Goal: Find specific page/section: Find specific page/section

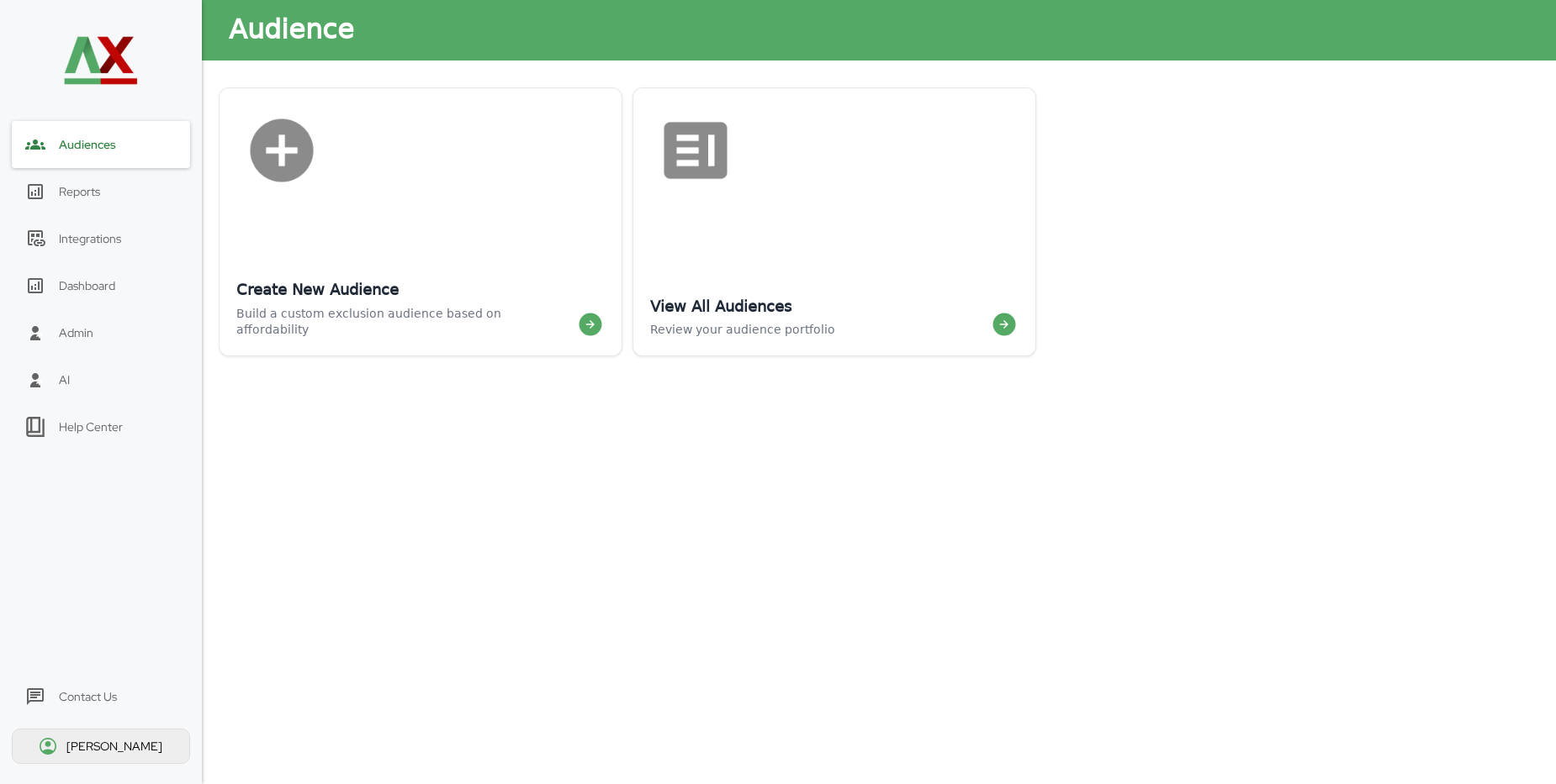
click at [94, 748] on div "[PERSON_NAME]" at bounding box center [116, 745] width 99 height 15
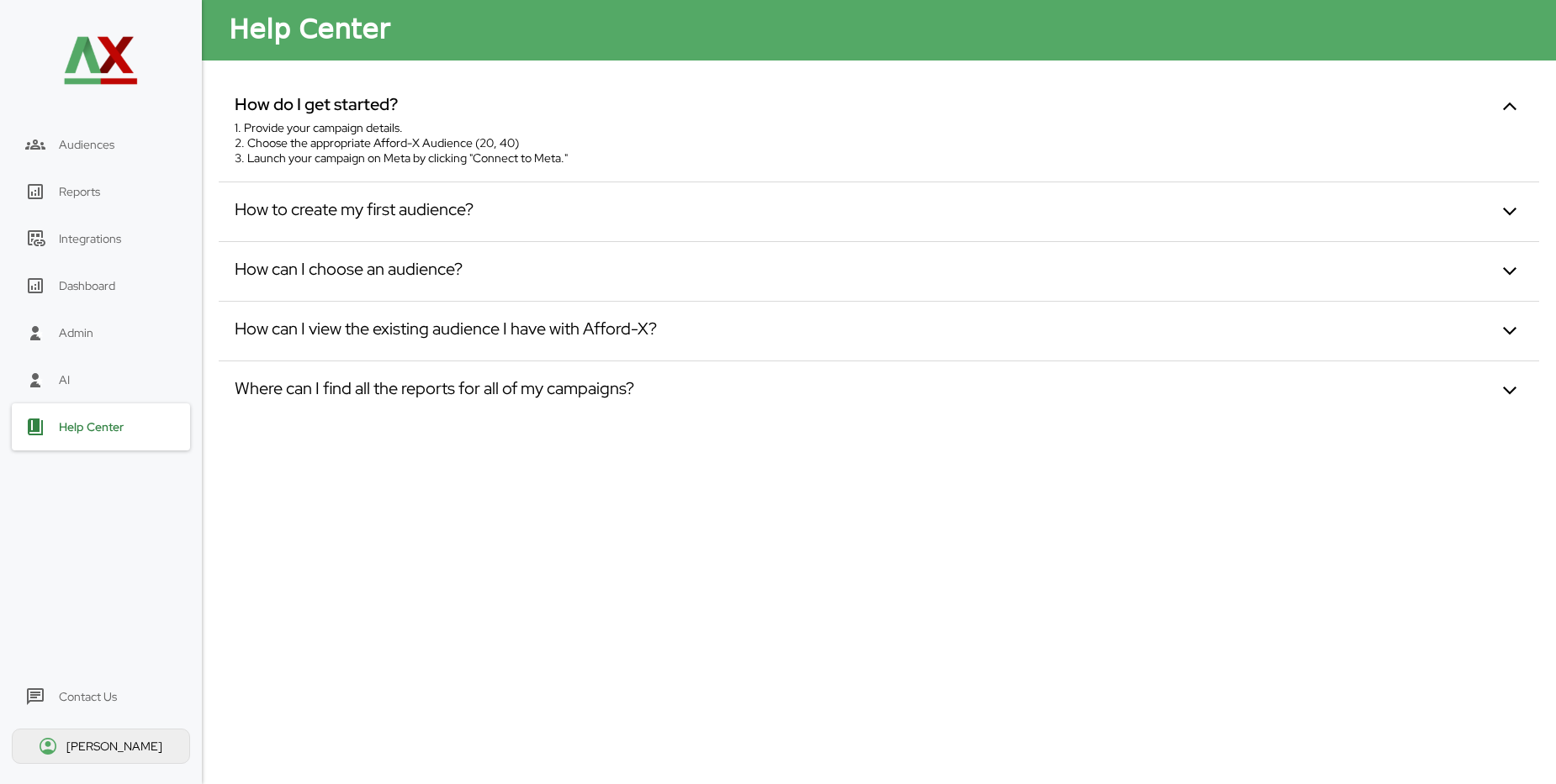
click at [83, 753] on div "[PERSON_NAME]" at bounding box center [116, 745] width 99 height 15
click at [61, 755] on div "[PERSON_NAME]" at bounding box center [101, 746] width 178 height 36
click at [101, 435] on div "Help Center" at bounding box center [101, 428] width 178 height 47
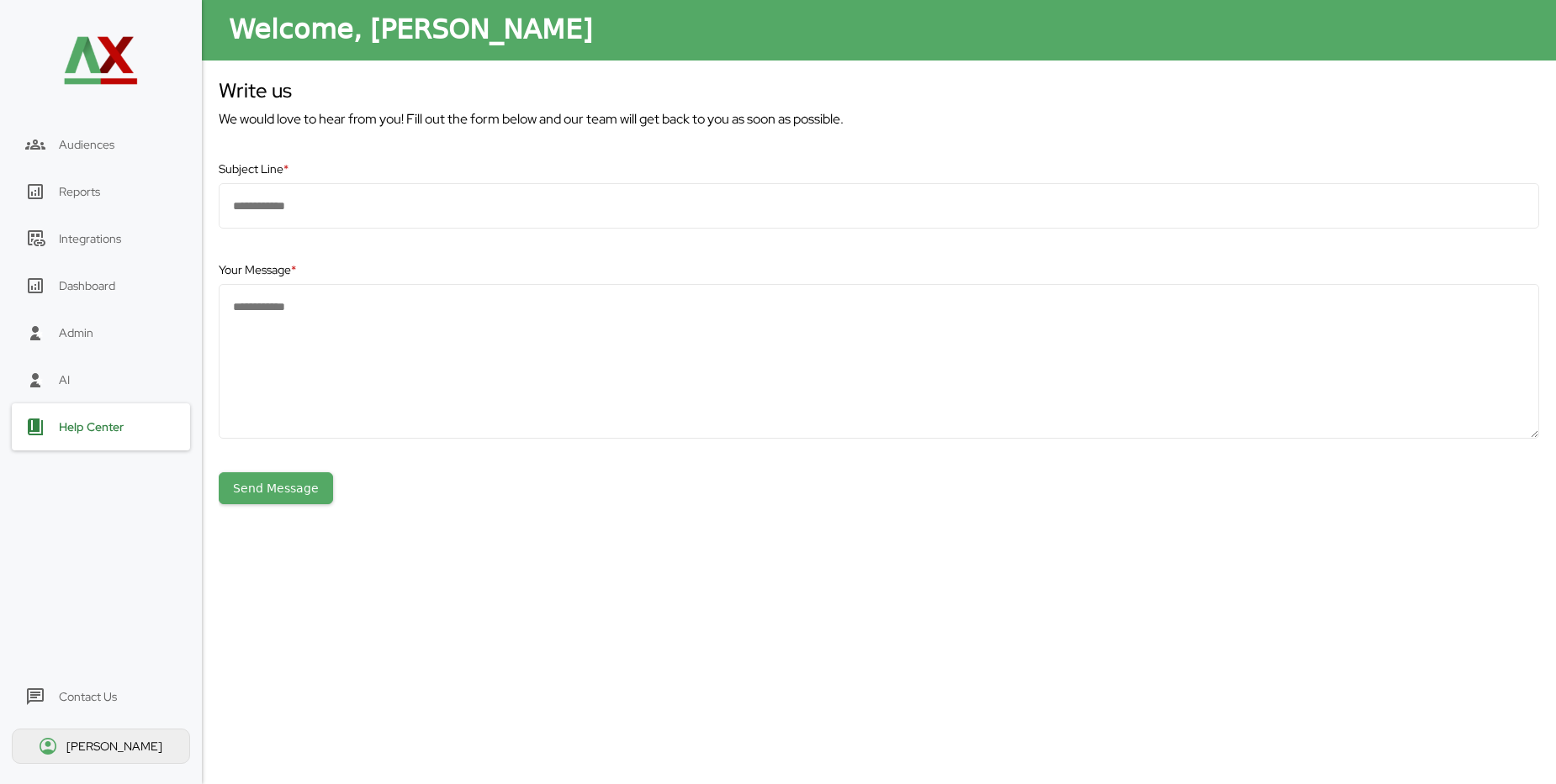
click at [111, 752] on div "[PERSON_NAME]" at bounding box center [116, 745] width 99 height 15
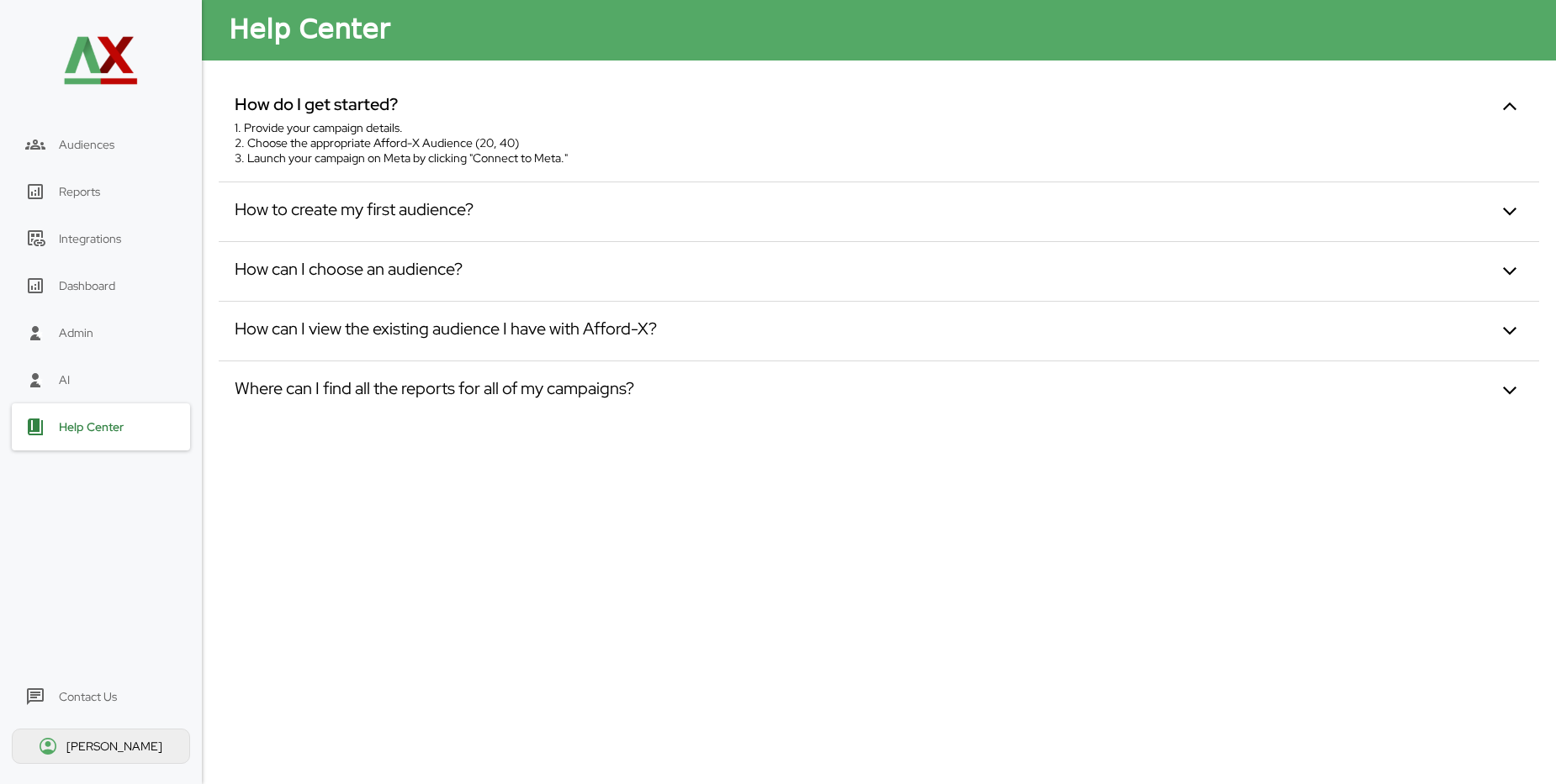
click at [106, 285] on div "Dashboard" at bounding box center [87, 285] width 56 height 15
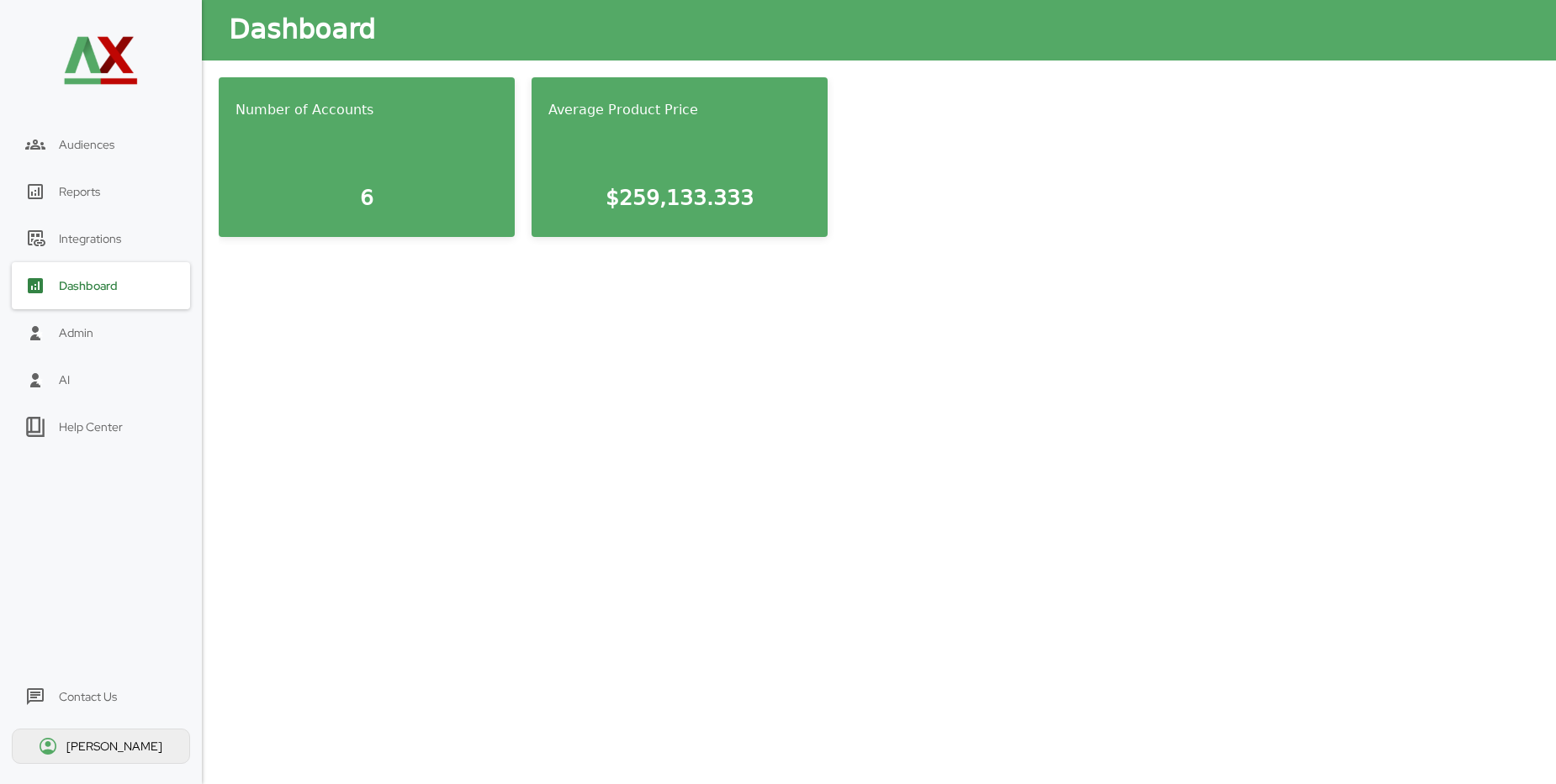
click at [106, 244] on div "Integrations" at bounding box center [90, 238] width 62 height 15
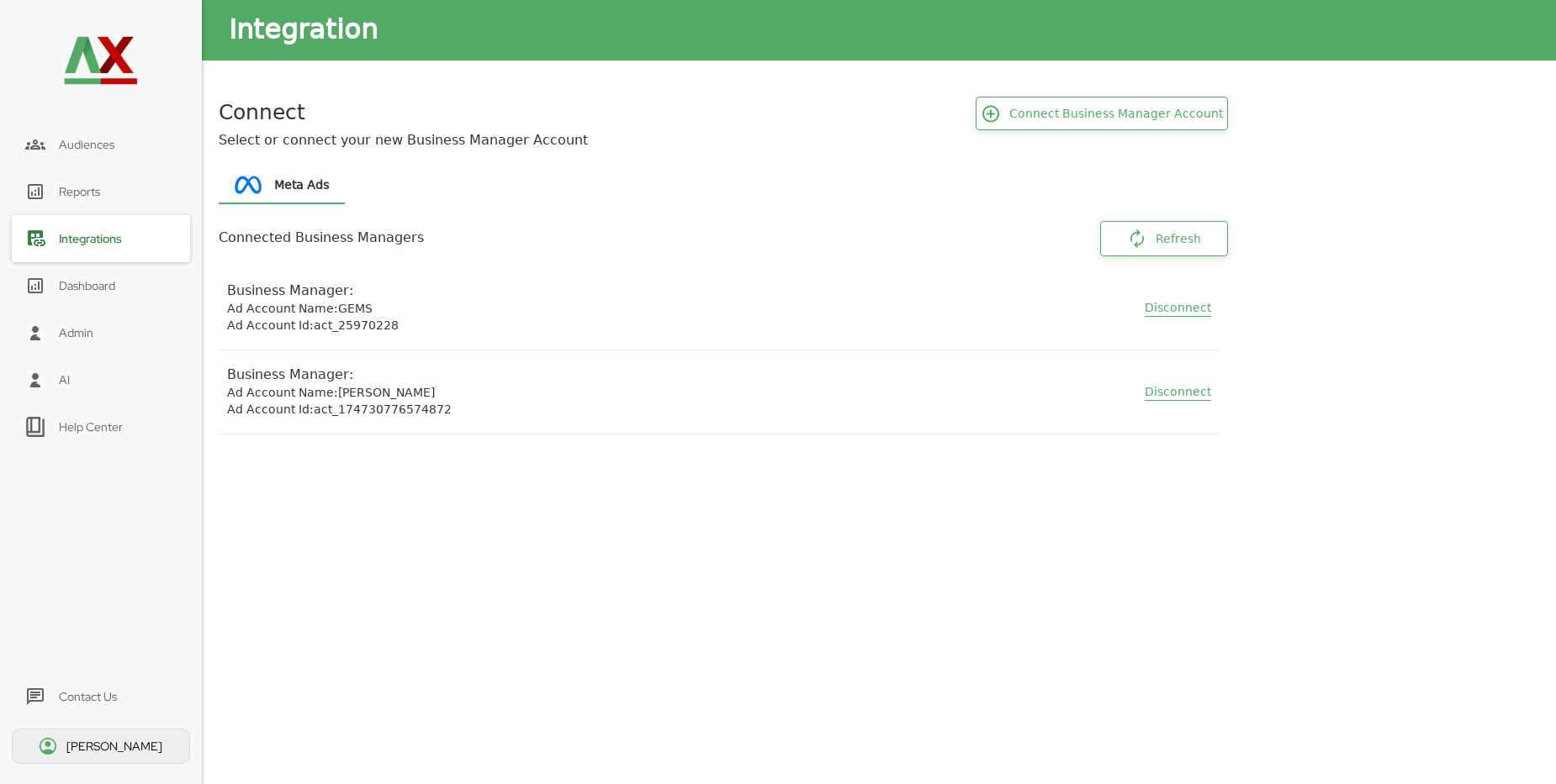
click at [93, 198] on div "Reports" at bounding box center [80, 191] width 41 height 15
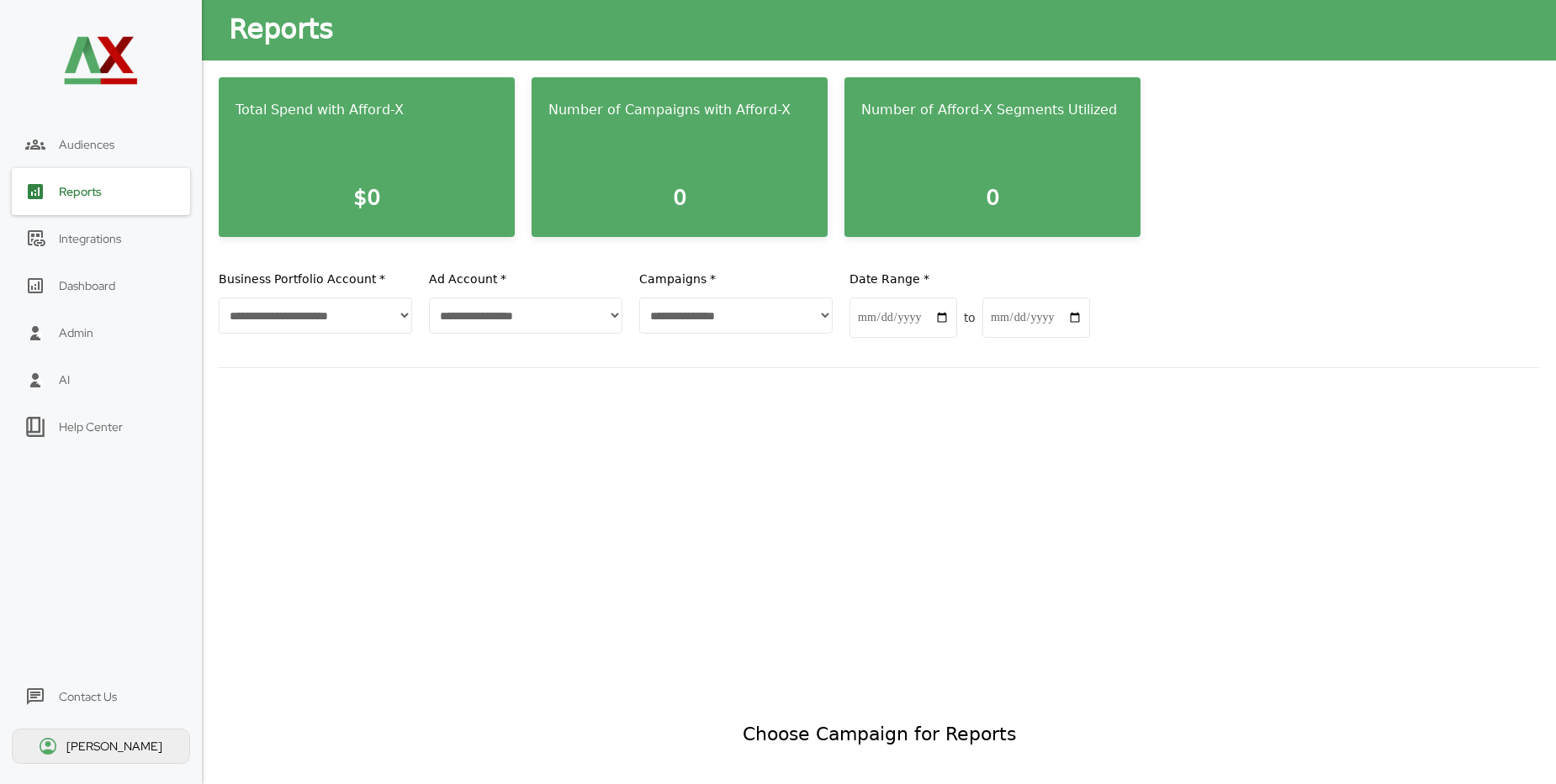
click at [96, 150] on span "Audiences" at bounding box center [87, 144] width 55 height 15
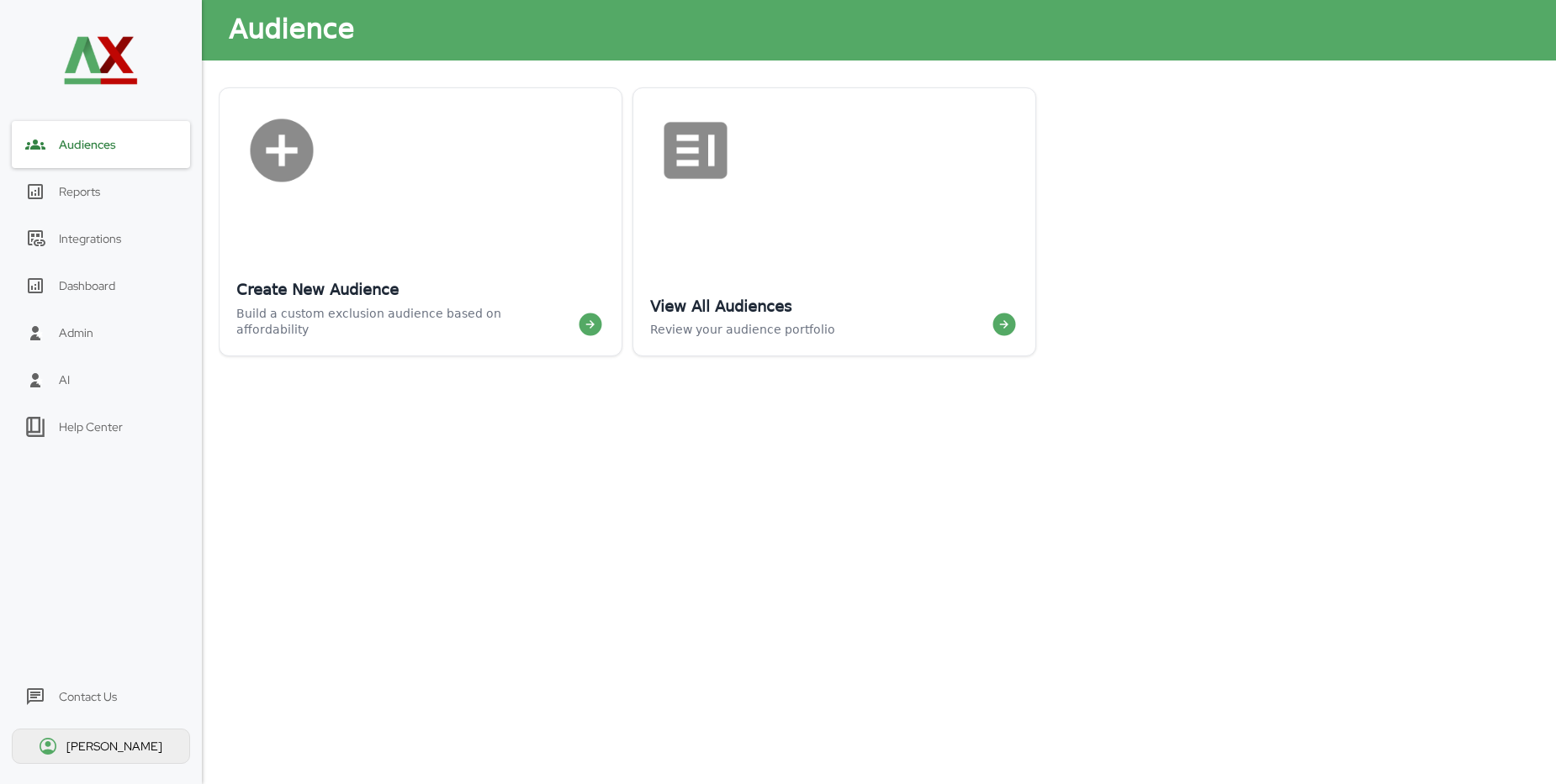
click at [122, 148] on div "Audiences" at bounding box center [101, 145] width 178 height 47
click at [118, 746] on div "[PERSON_NAME]" at bounding box center [116, 745] width 99 height 15
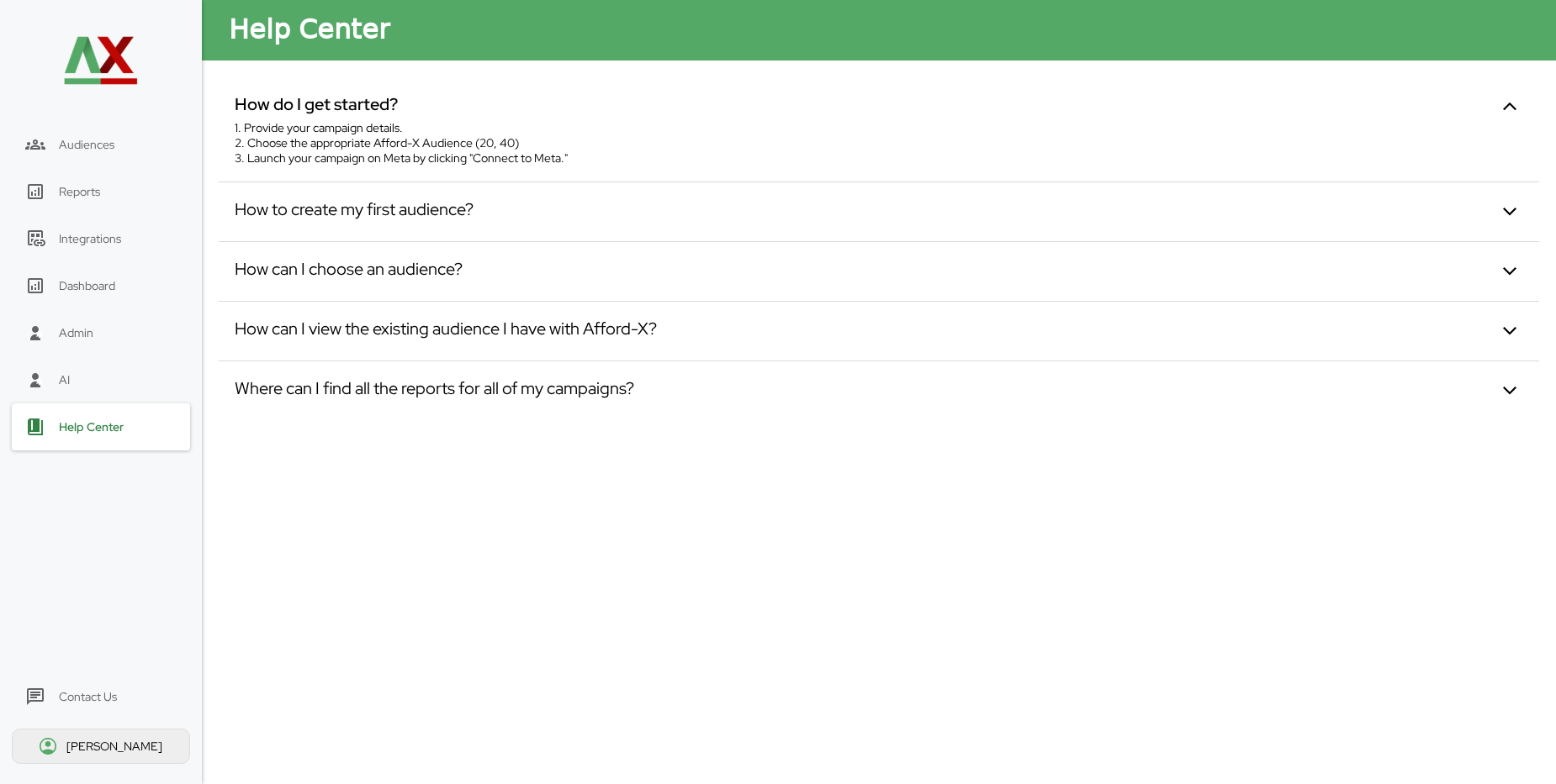
click at [123, 745] on div "[PERSON_NAME]" at bounding box center [116, 745] width 99 height 15
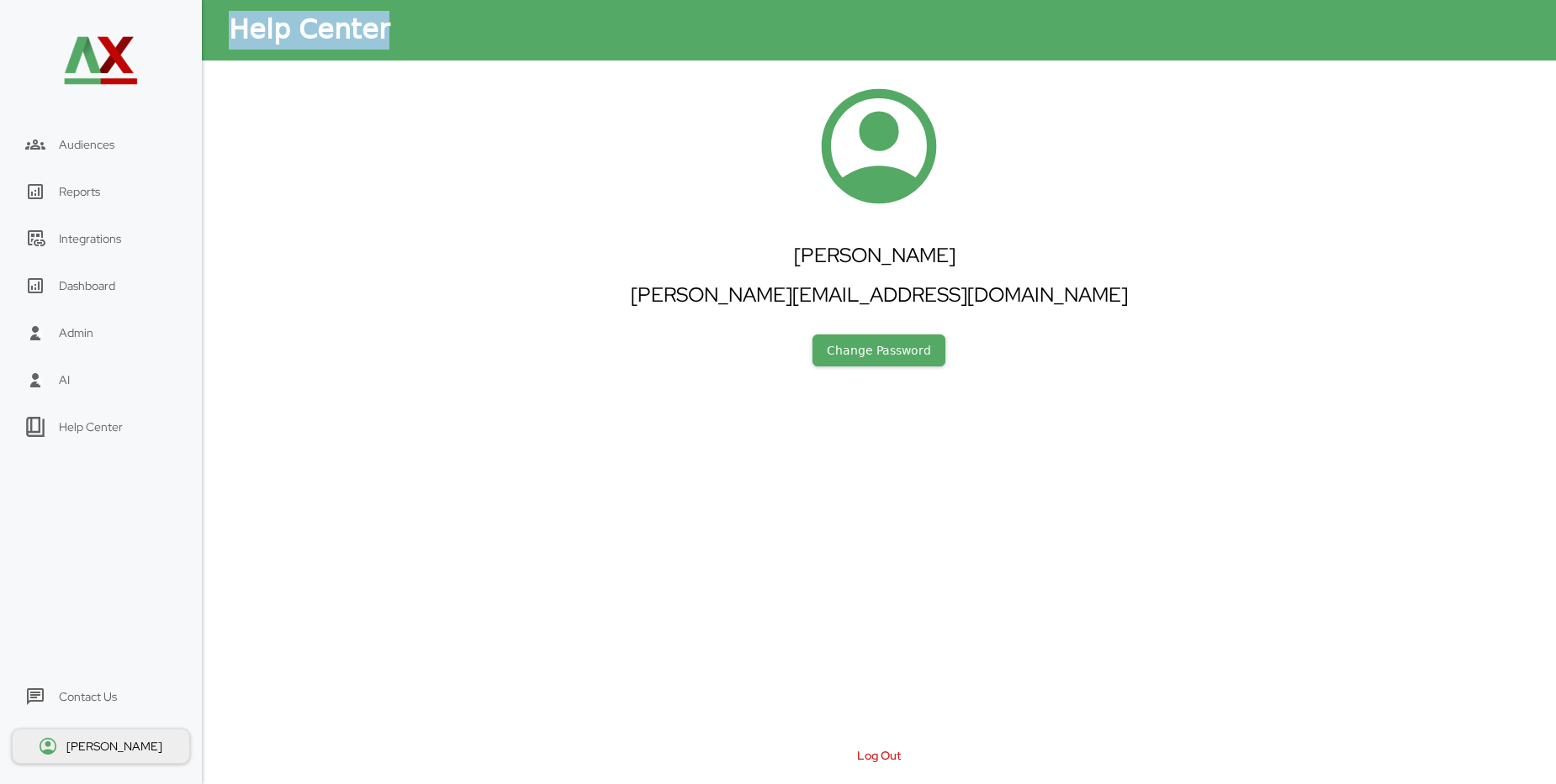
drag, startPoint x: 380, startPoint y: 37, endPoint x: 230, endPoint y: 36, distance: 150.0
click at [230, 36] on div "Help Center" at bounding box center [878, 30] width 1353 height 60
click at [105, 696] on div "Contact Us" at bounding box center [88, 696] width 58 height 15
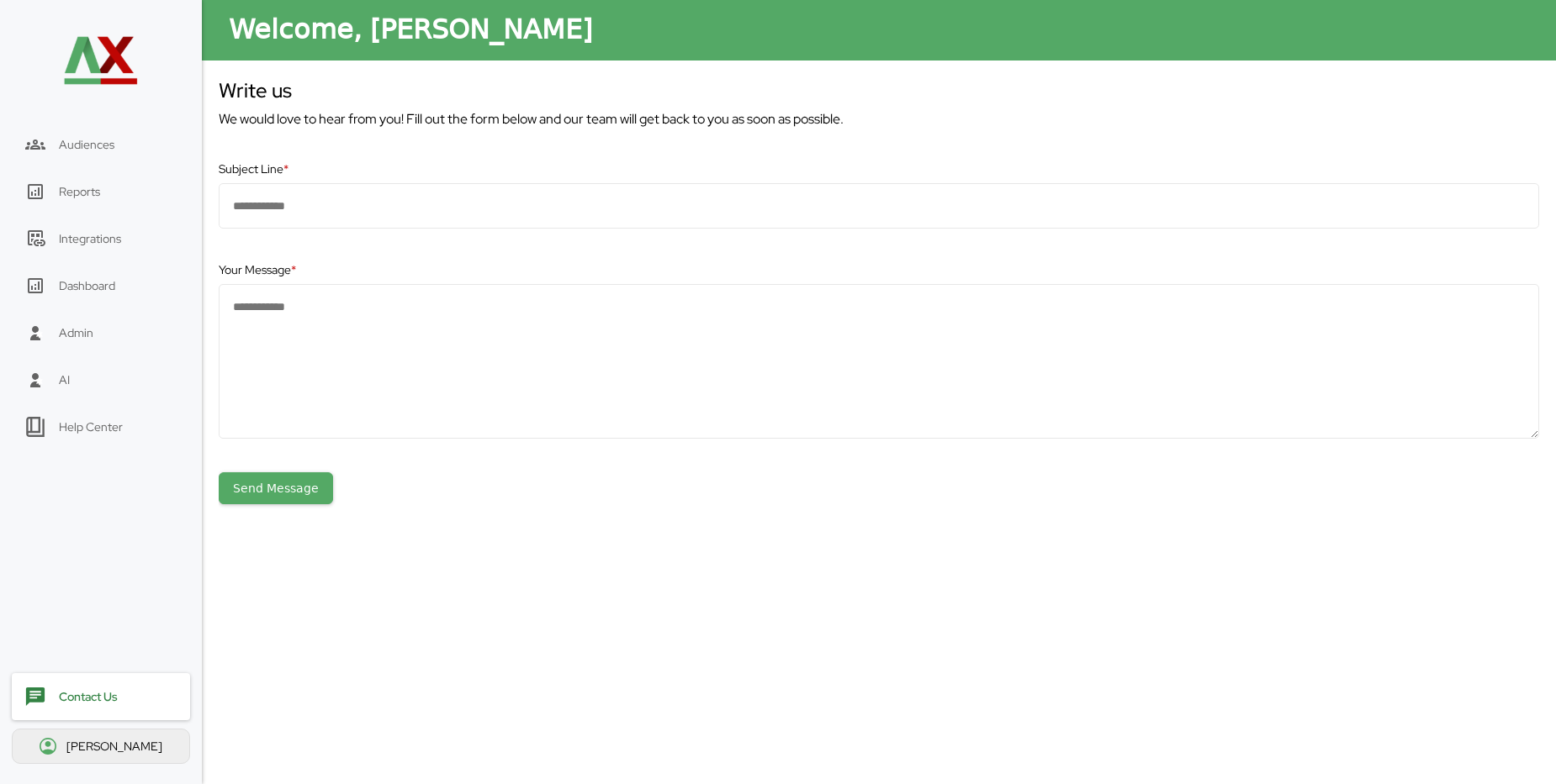
click at [117, 421] on div "Help Center" at bounding box center [91, 427] width 64 height 15
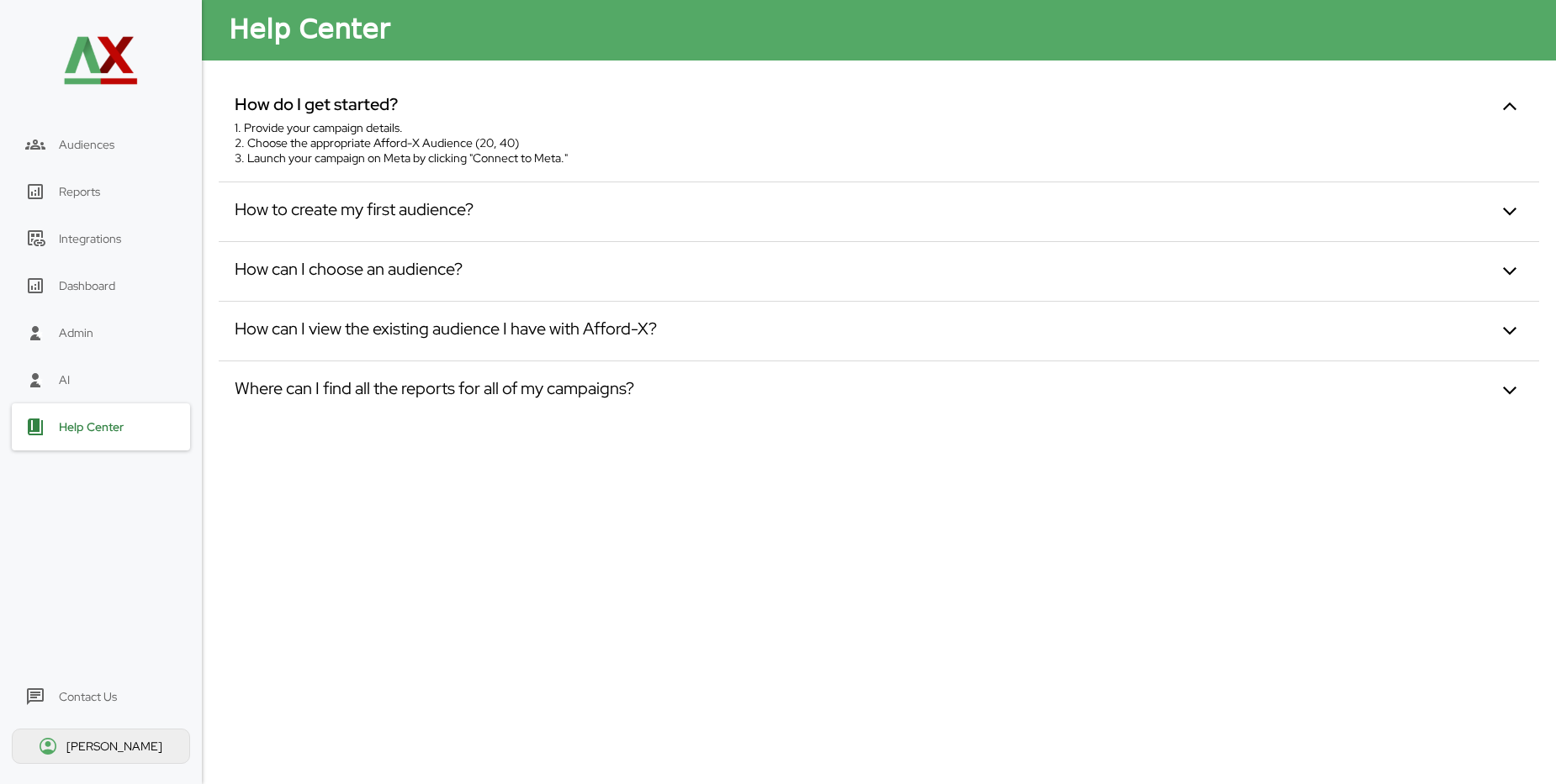
click at [118, 385] on div "AI" at bounding box center [101, 380] width 178 height 47
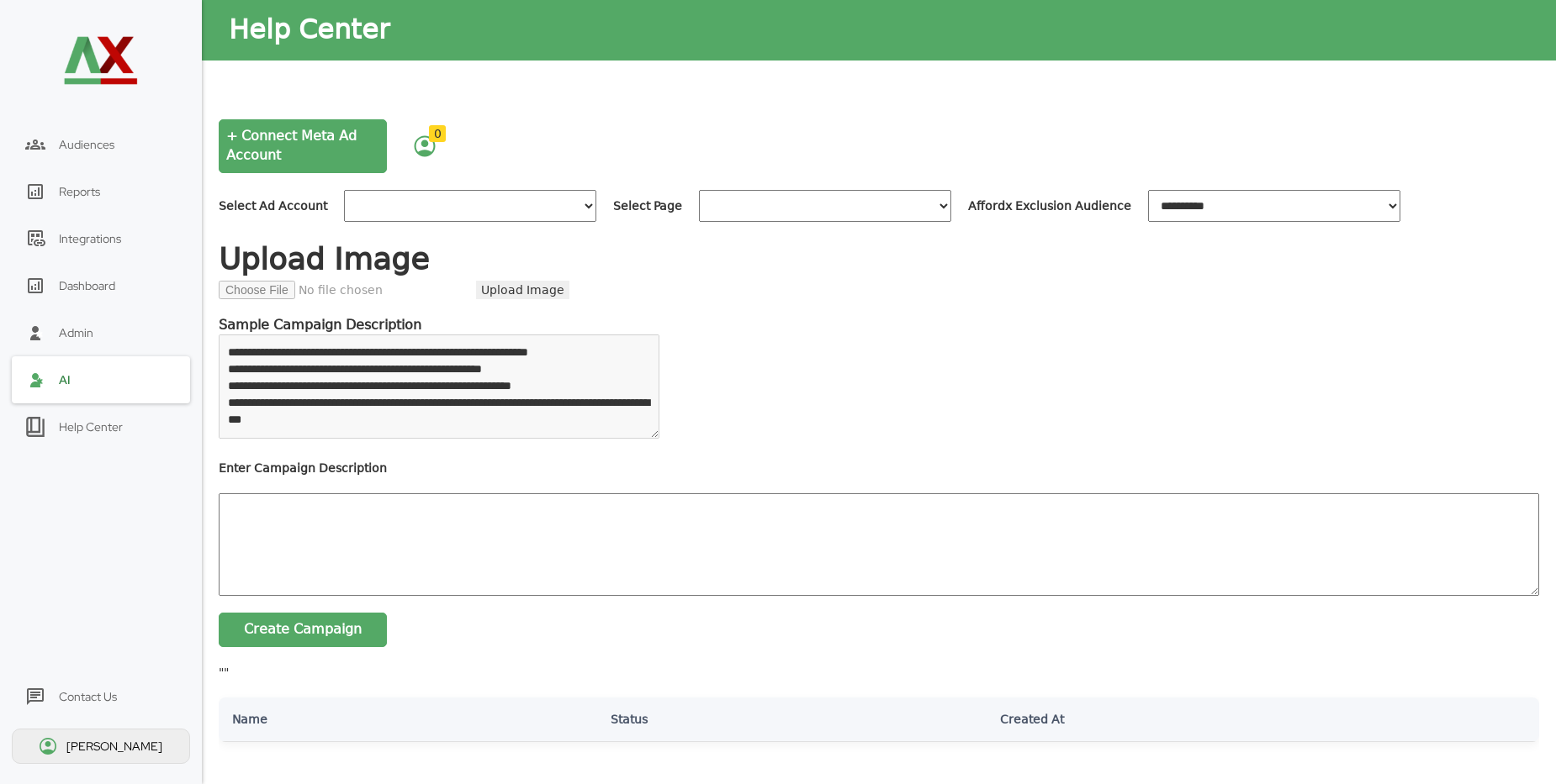
click at [105, 337] on div "Admin" at bounding box center [101, 333] width 178 height 47
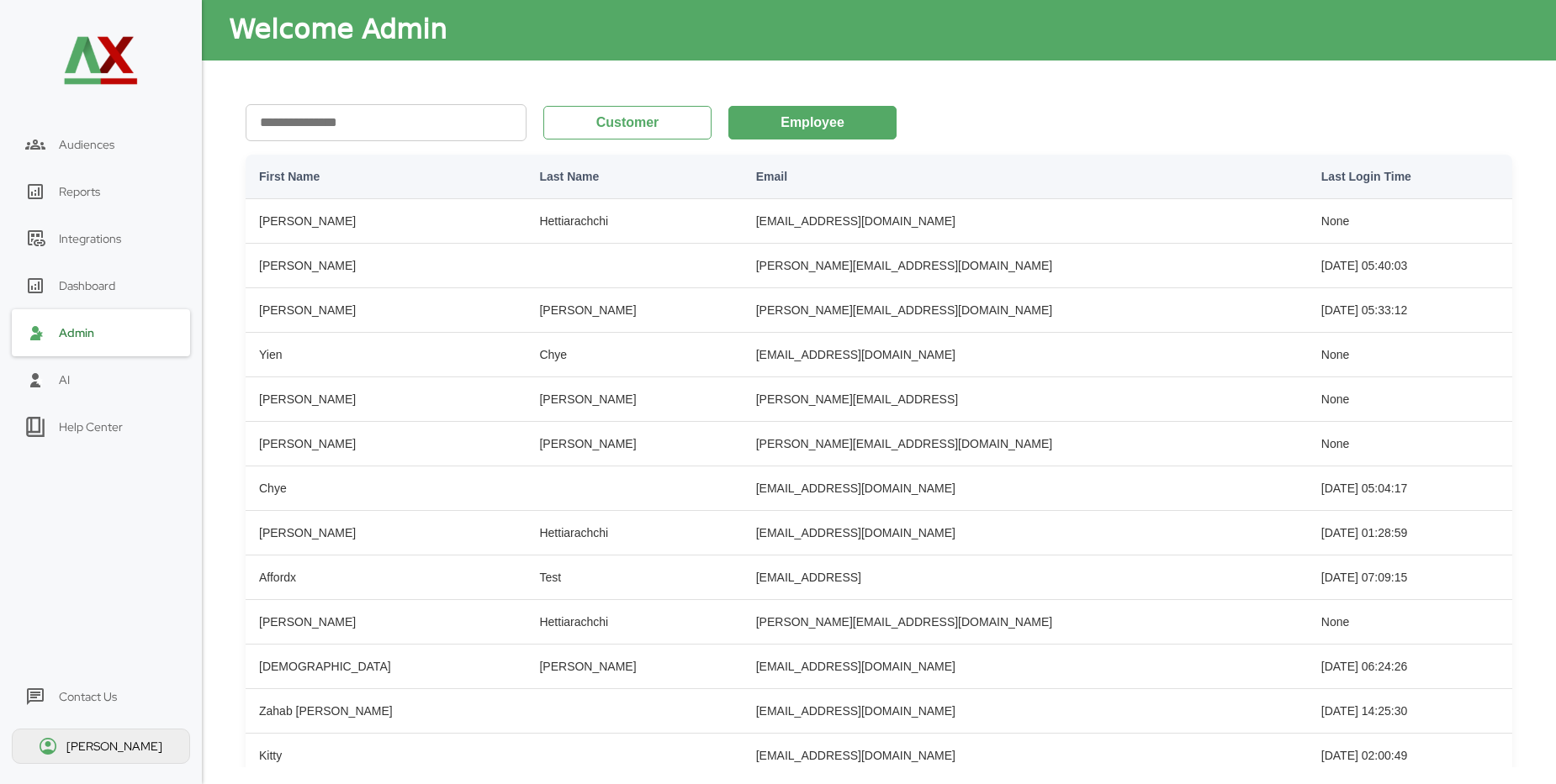
click at [120, 282] on div "Dashboard" at bounding box center [101, 286] width 178 height 47
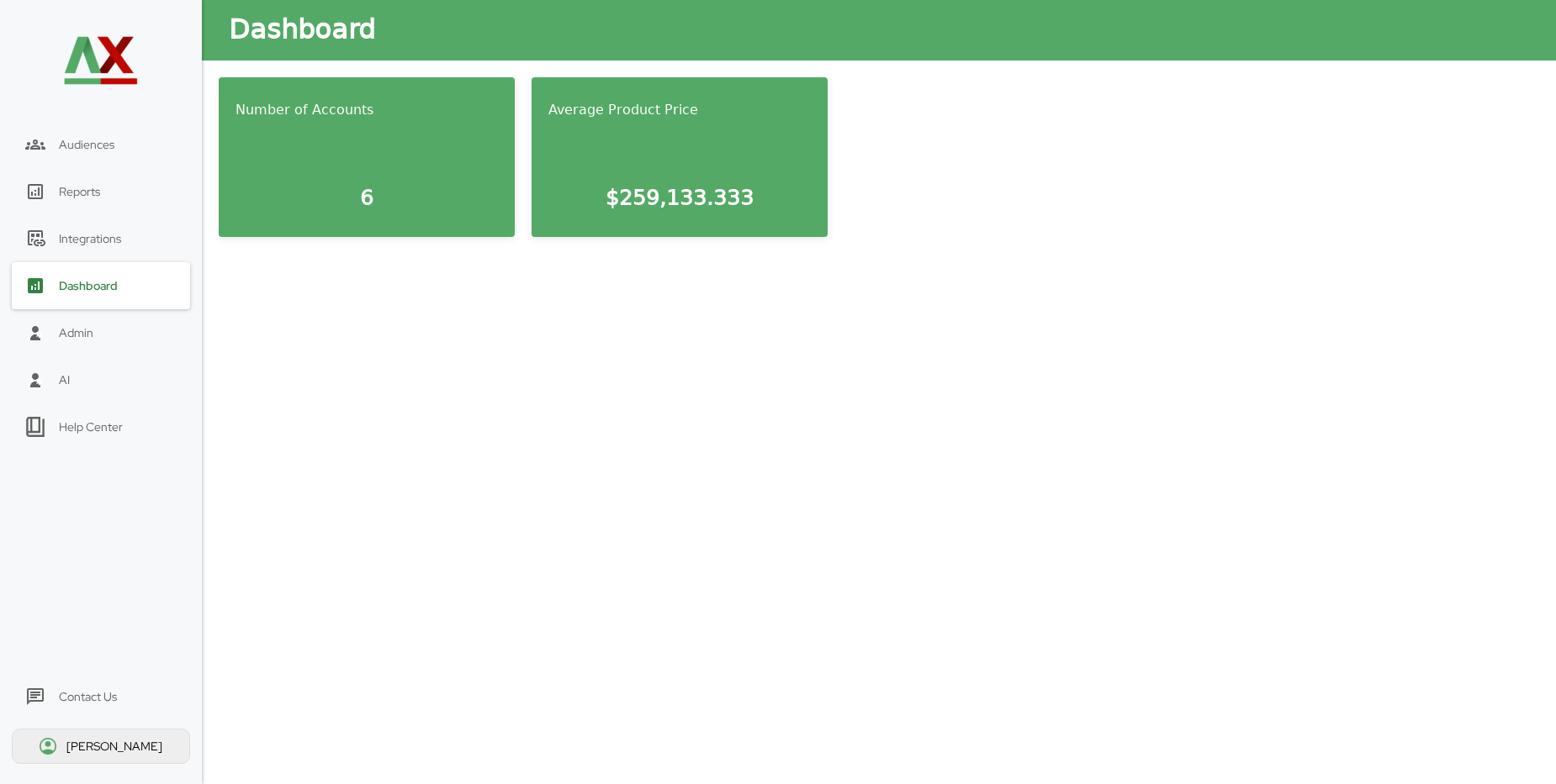
click at [128, 240] on div "Integrations" at bounding box center [101, 239] width 178 height 47
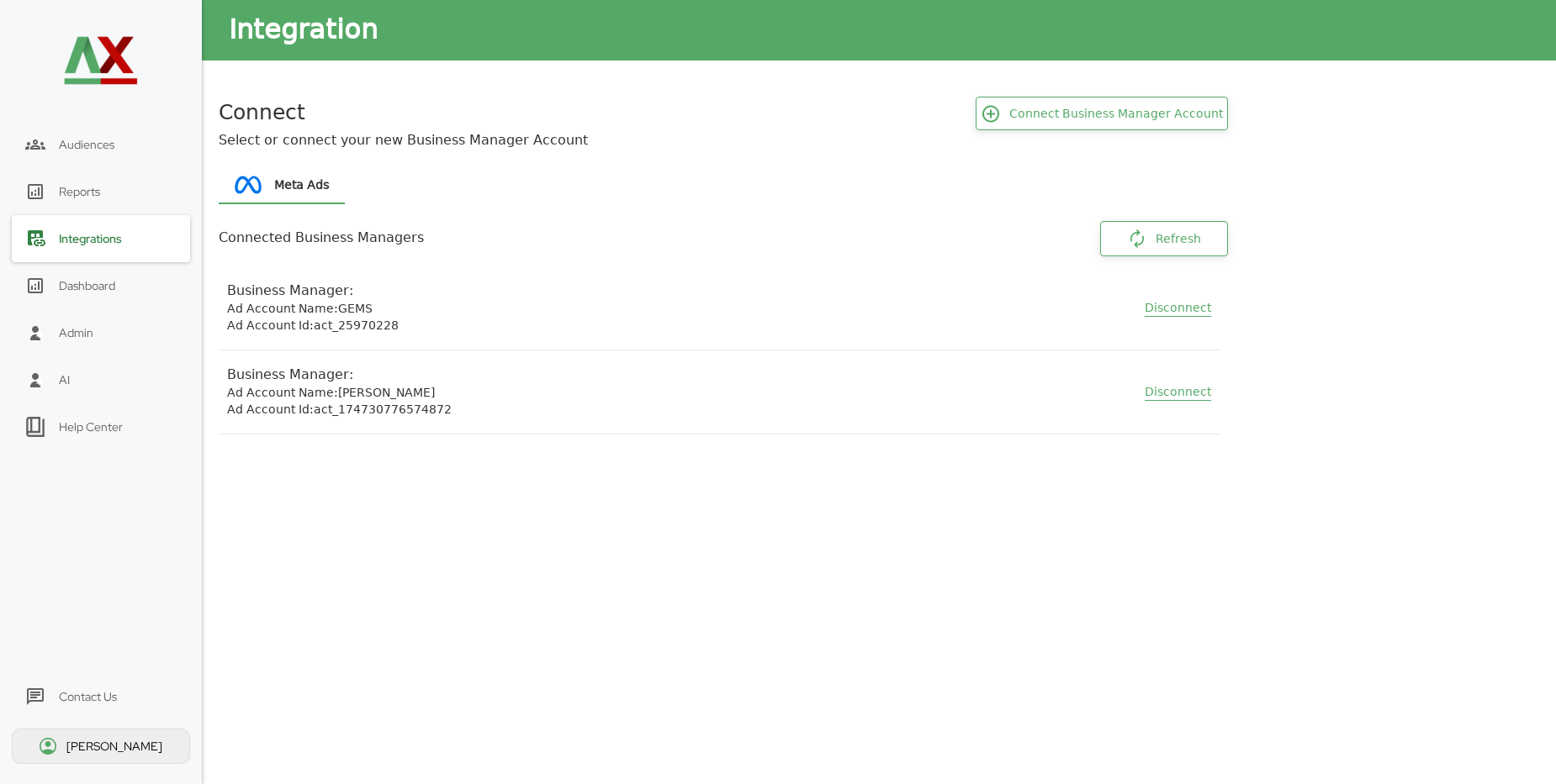
click at [117, 742] on div "[PERSON_NAME]" at bounding box center [116, 745] width 99 height 15
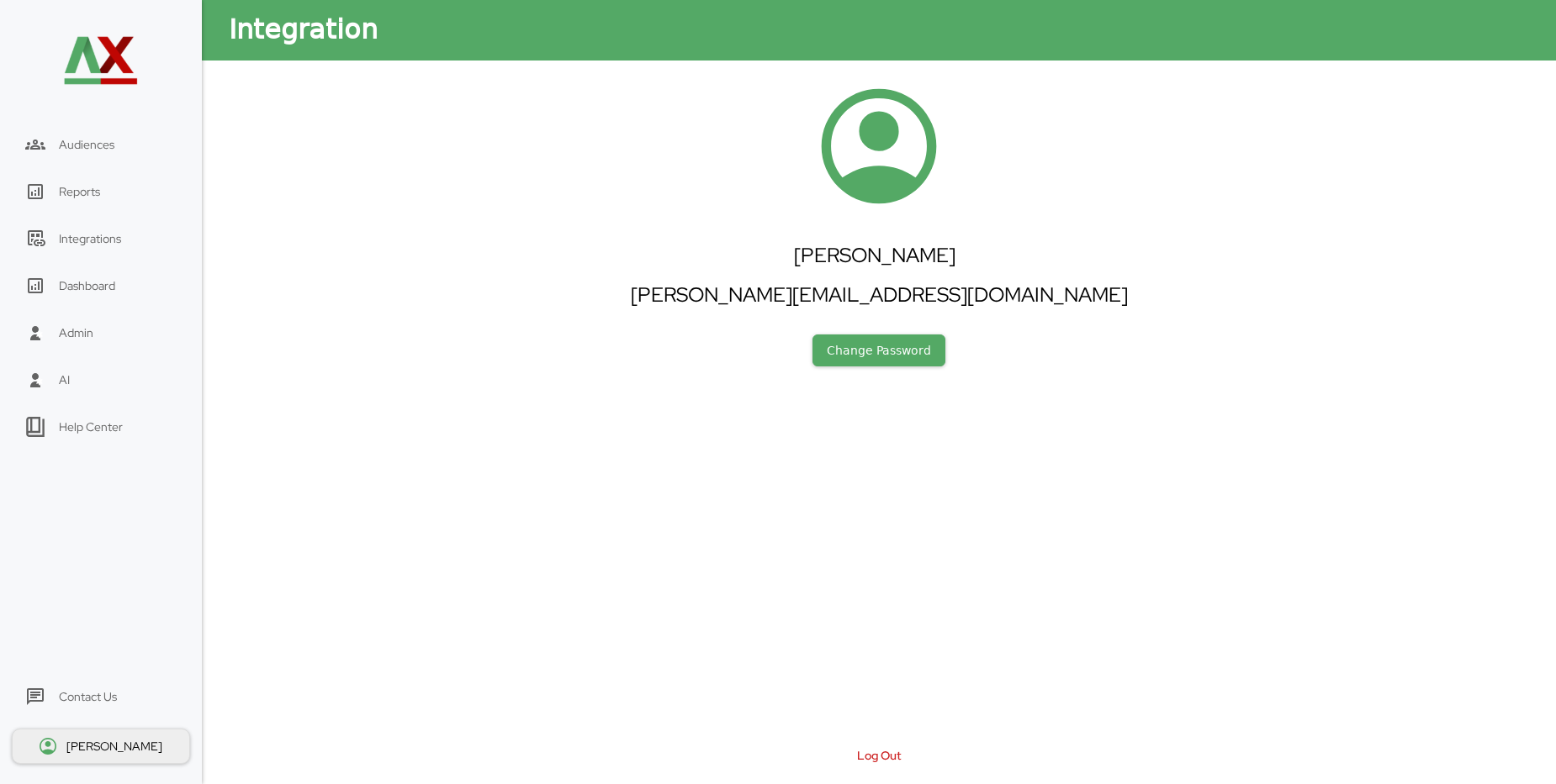
click at [106, 697] on div "Contact Us" at bounding box center [88, 696] width 58 height 15
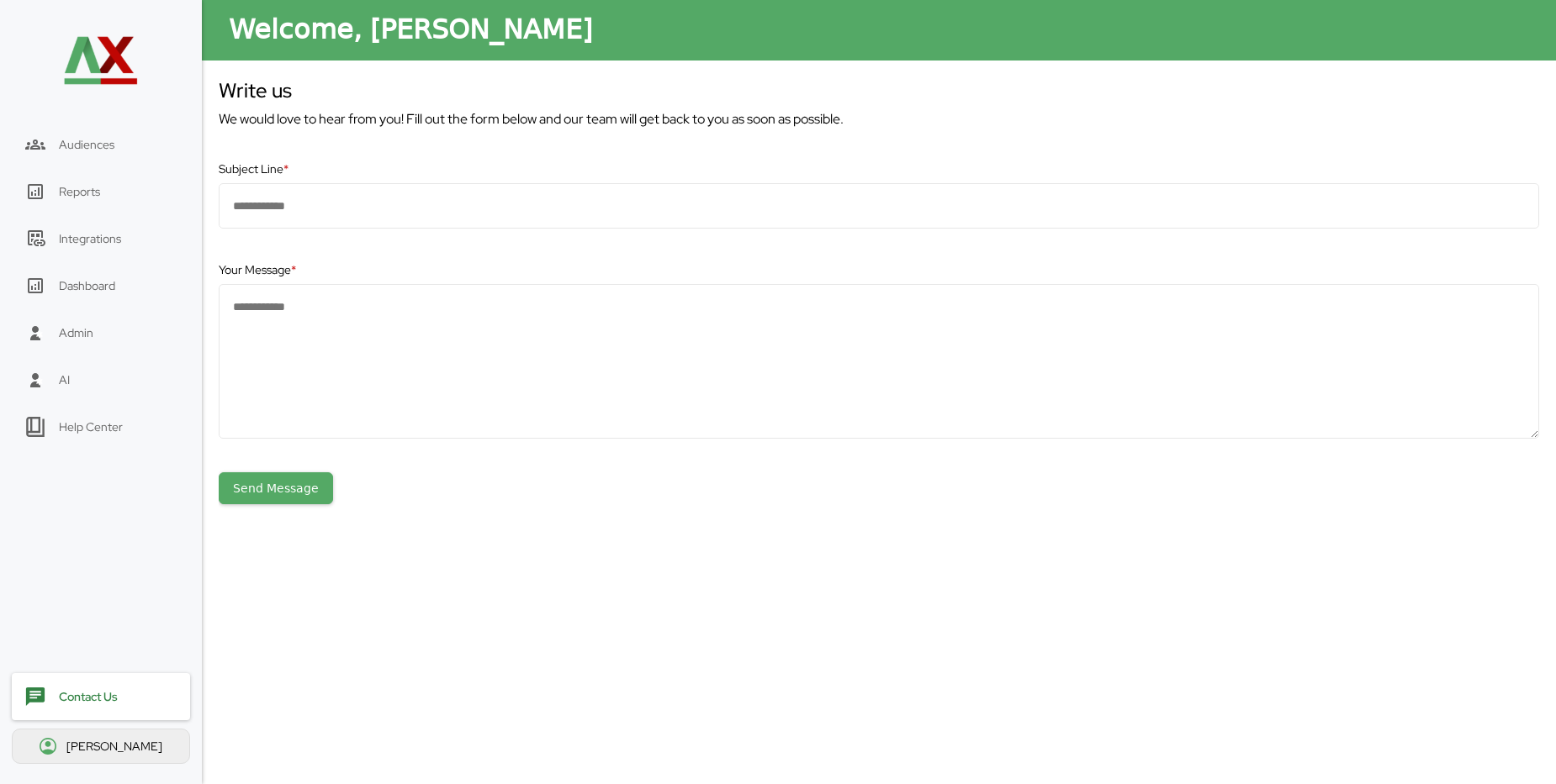
click at [149, 745] on div "[PERSON_NAME]" at bounding box center [116, 745] width 99 height 15
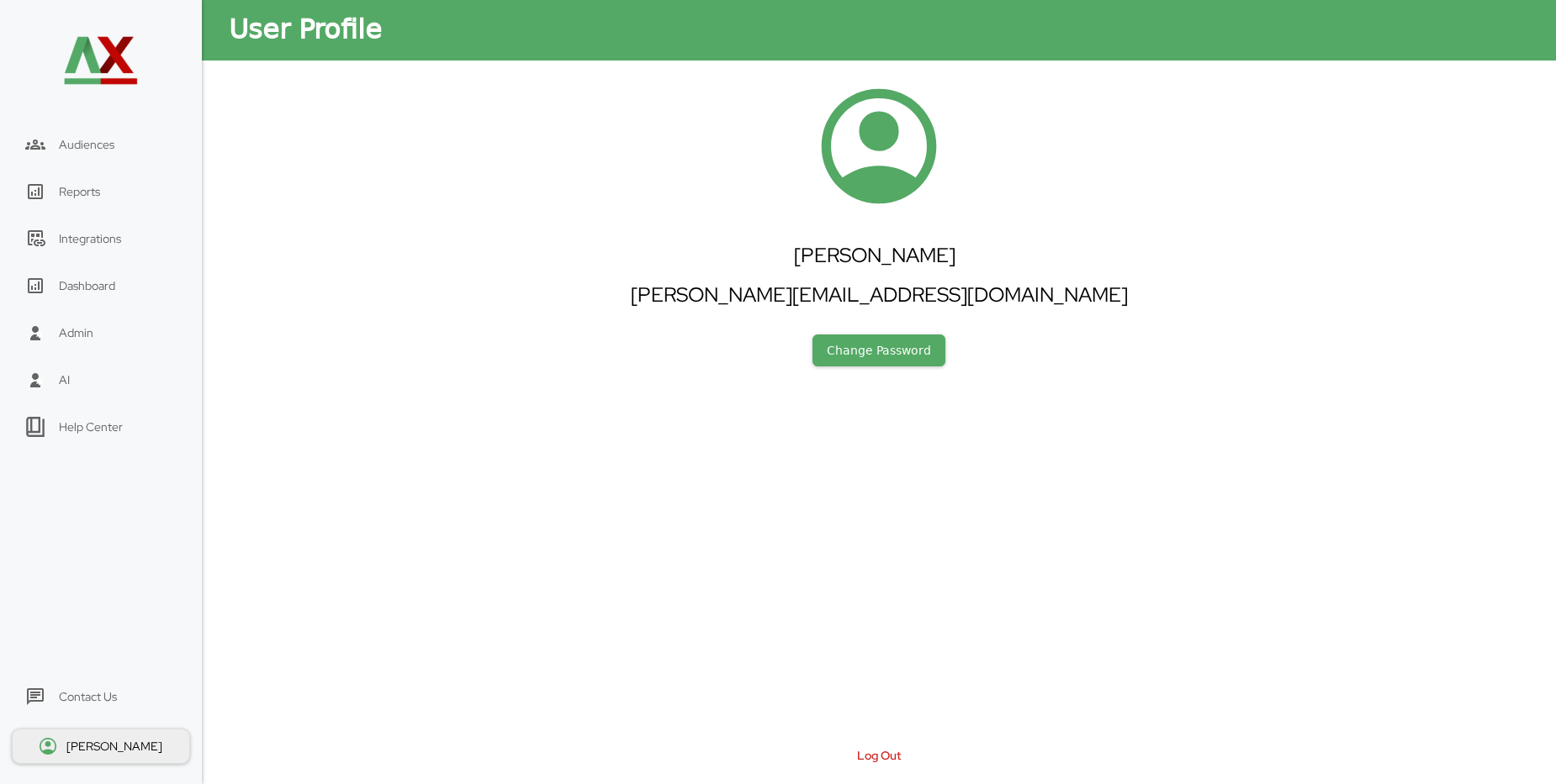
click at [109, 703] on div "Contact Us" at bounding box center [88, 696] width 58 height 15
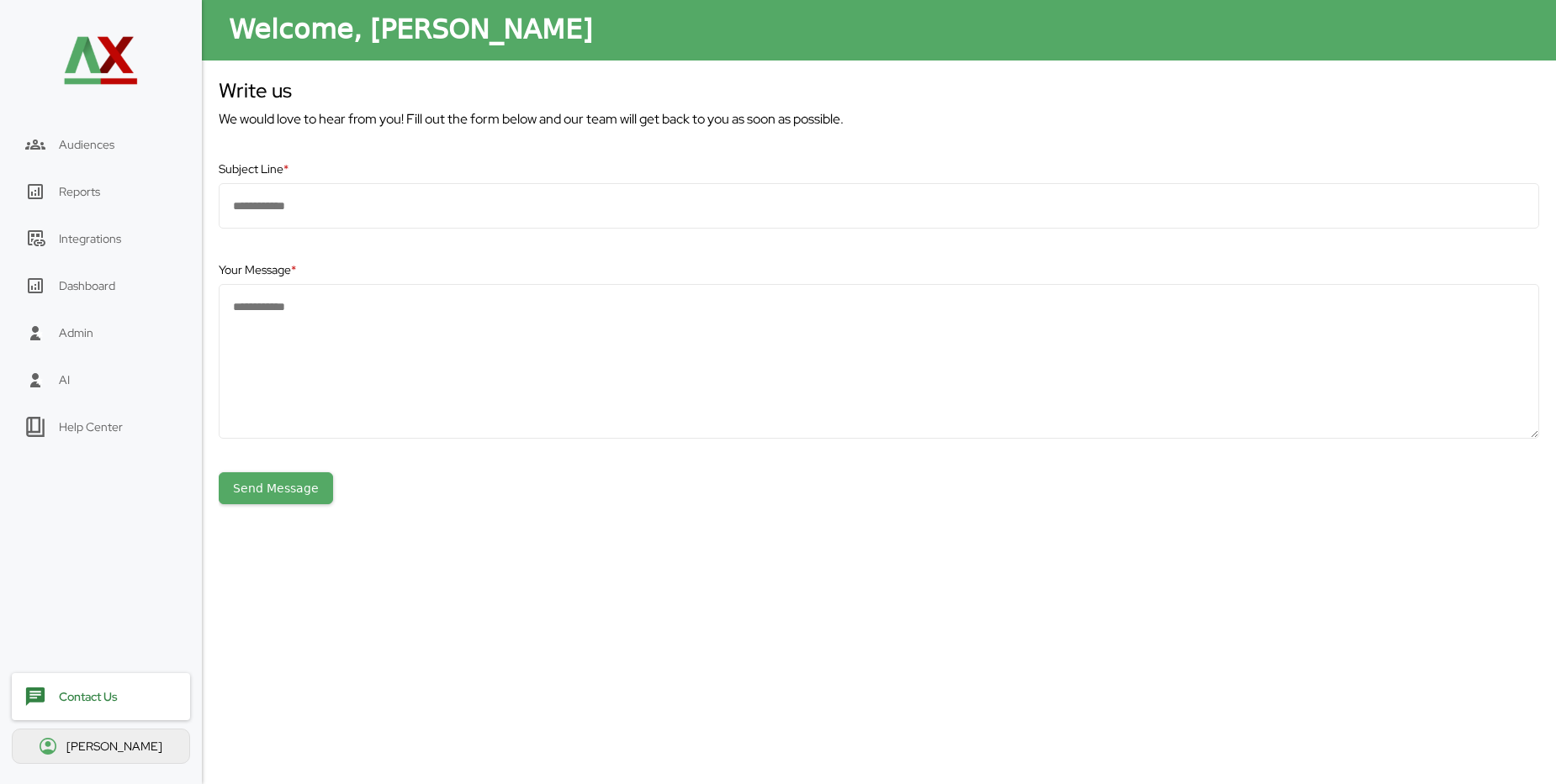
click at [105, 428] on div "Help Center" at bounding box center [91, 427] width 64 height 15
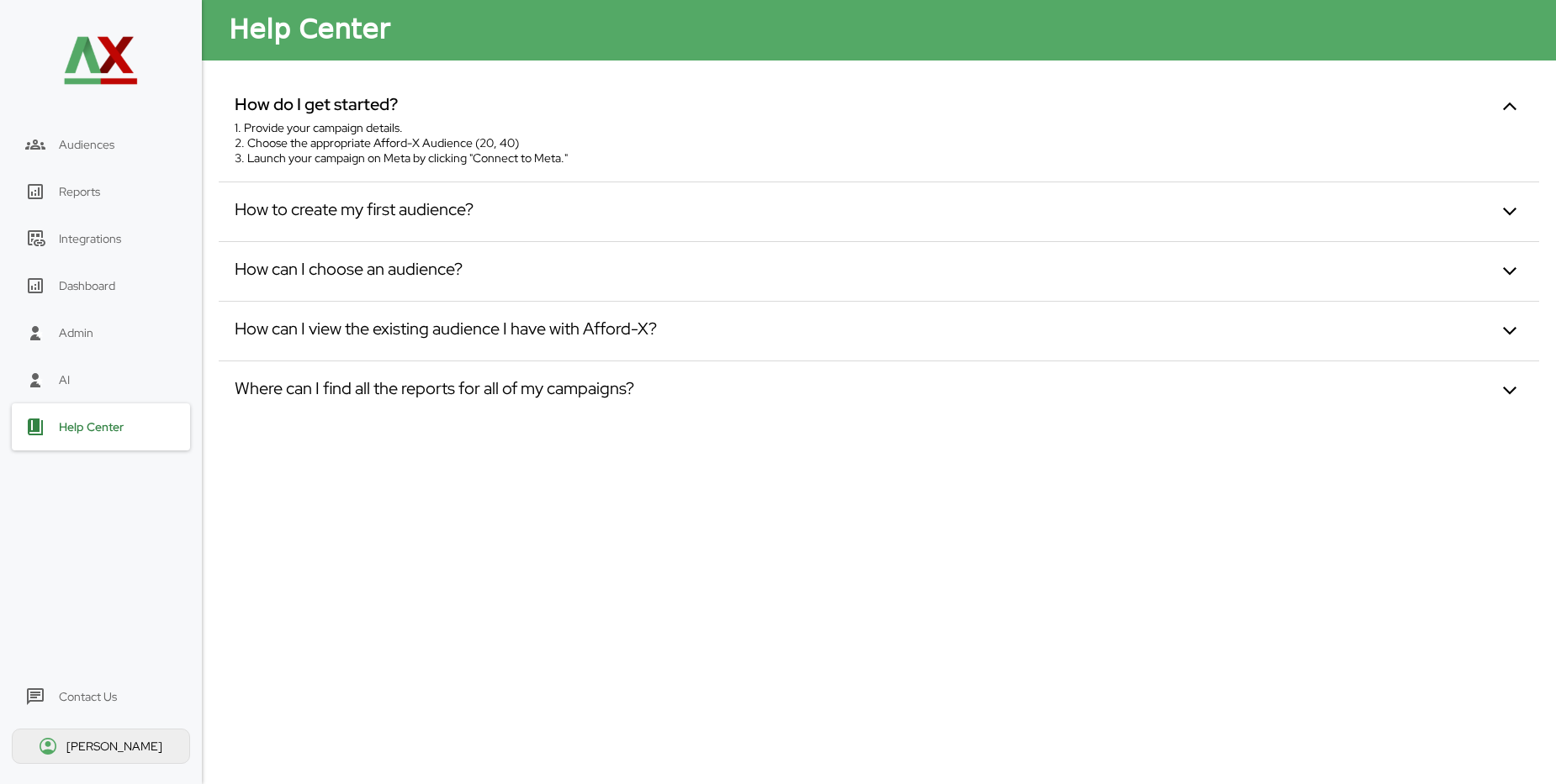
click at [116, 755] on div "[PERSON_NAME]" at bounding box center [101, 746] width 178 height 36
